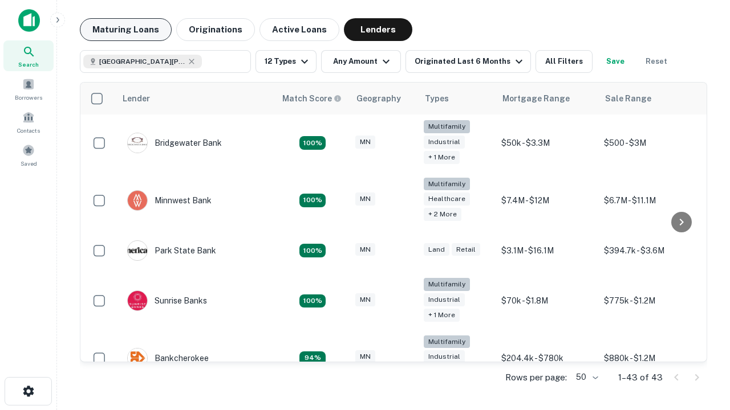
click at [125, 30] on button "Maturing Loans" at bounding box center [126, 29] width 92 height 23
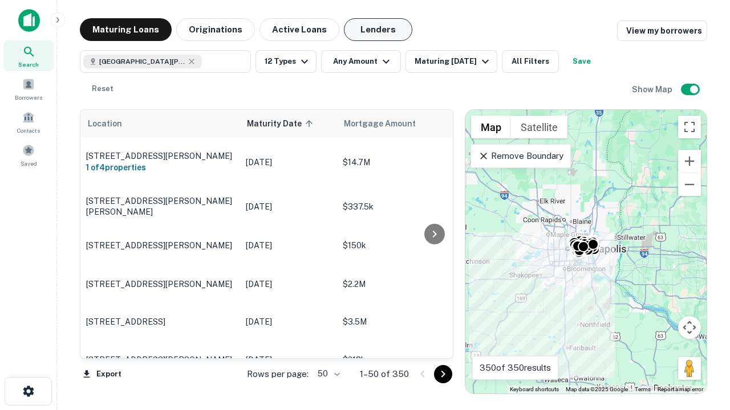
click at [378, 30] on button "Lenders" at bounding box center [378, 29] width 68 height 23
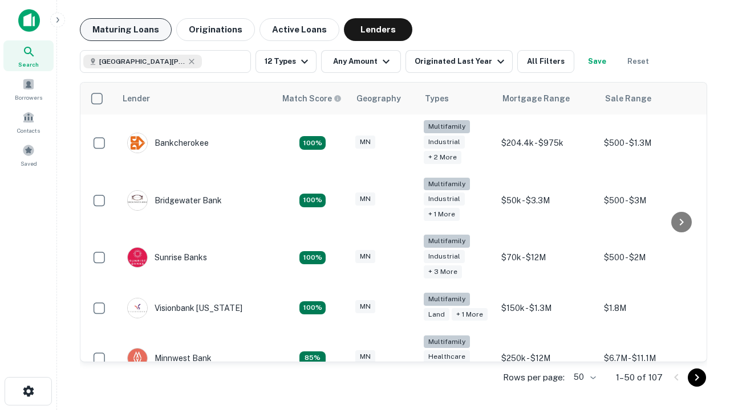
click at [125, 30] on button "Maturing Loans" at bounding box center [126, 29] width 92 height 23
